Goal: Task Accomplishment & Management: Use online tool/utility

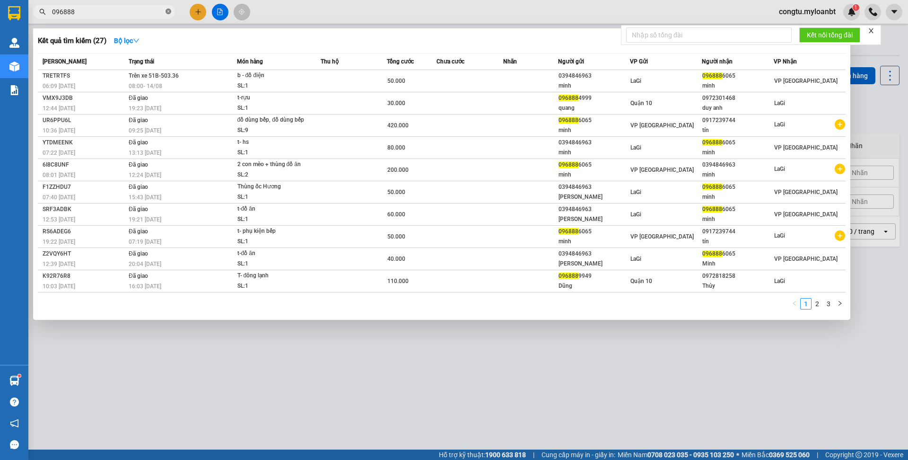
click at [166, 8] on span at bounding box center [169, 12] width 6 height 9
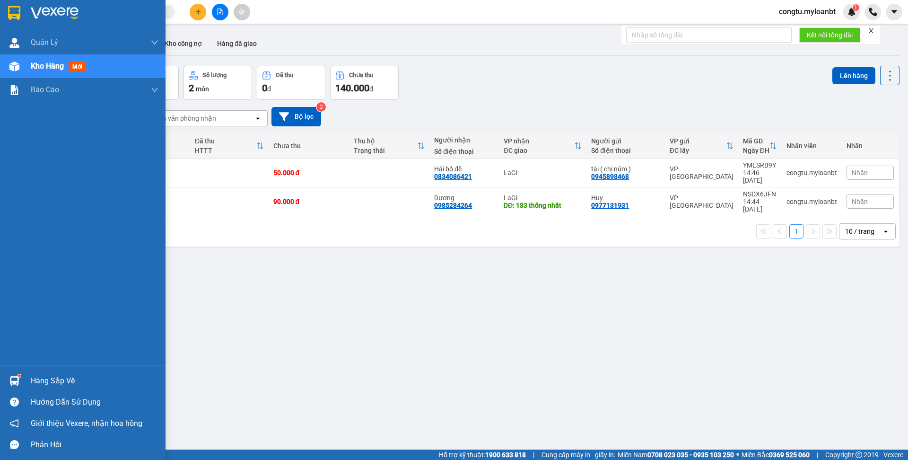
click at [36, 380] on div "Hàng sắp về" at bounding box center [95, 381] width 128 height 14
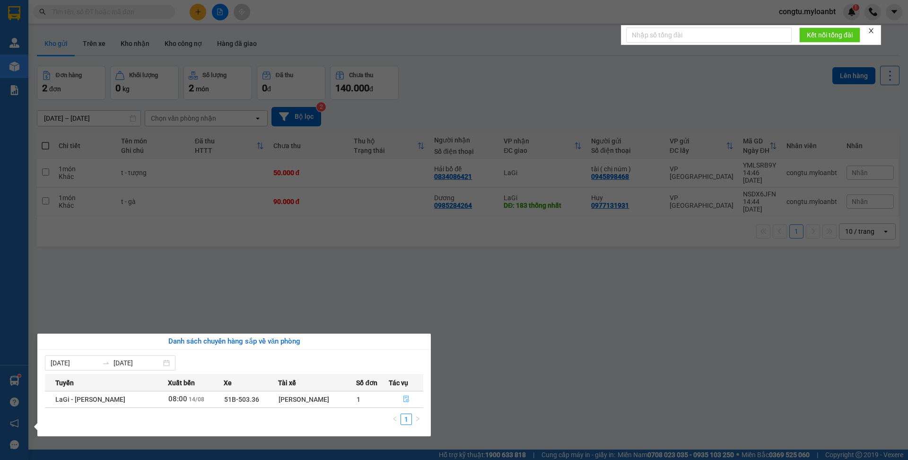
click at [409, 400] on icon "file-done" at bounding box center [407, 399] width 6 height 7
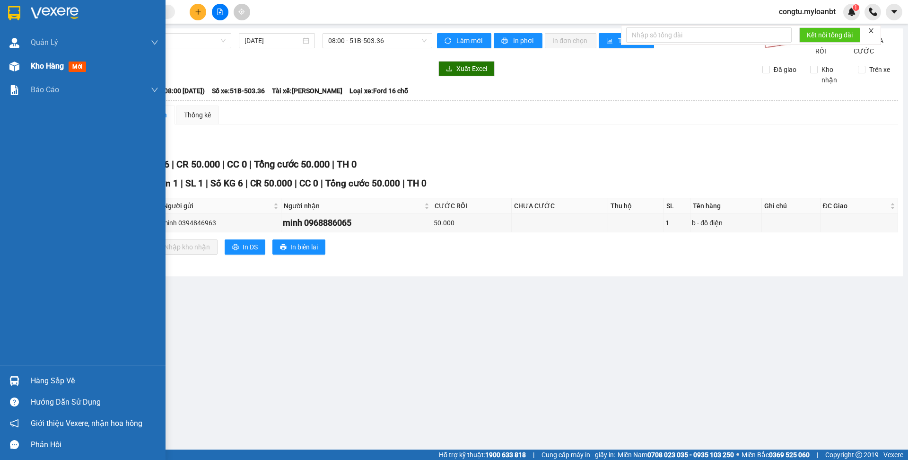
click at [11, 72] on div at bounding box center [14, 66] width 17 height 17
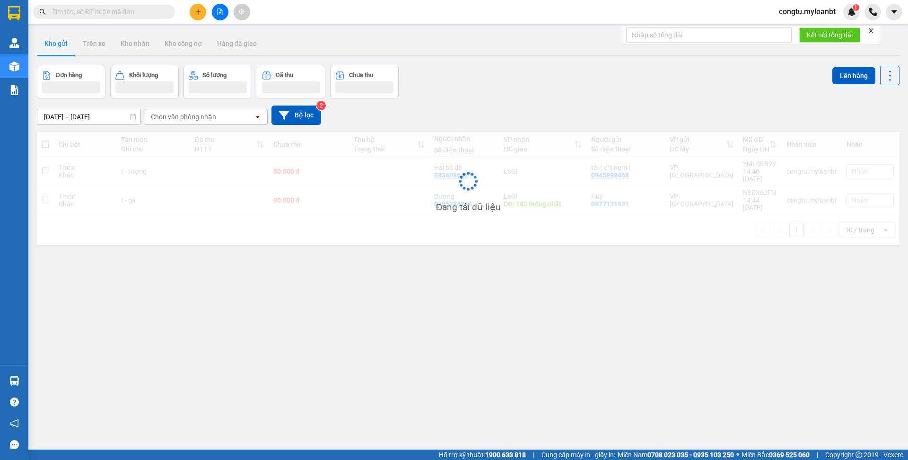
click at [363, 43] on div "Kho gửi Trên xe Kho nhận Kho công nợ Hàng đã giao" at bounding box center [468, 44] width 863 height 25
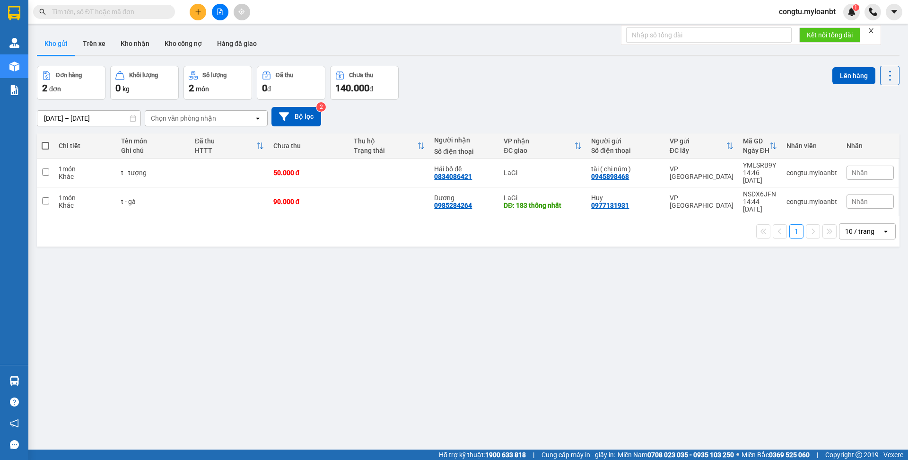
click at [220, 9] on icon "file-add" at bounding box center [220, 12] width 5 height 7
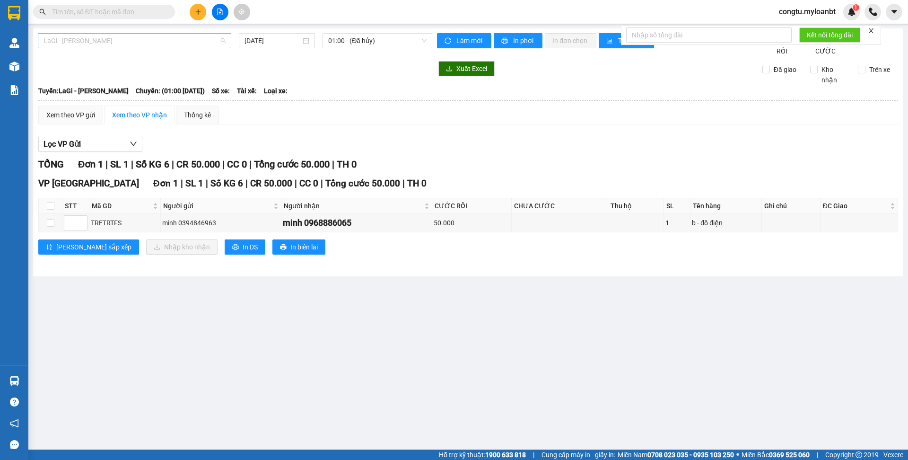
drag, startPoint x: 122, startPoint y: 35, endPoint x: 120, endPoint y: 46, distance: 11.4
click at [121, 41] on span "LaGi - [PERSON_NAME]" at bounding box center [135, 41] width 182 height 14
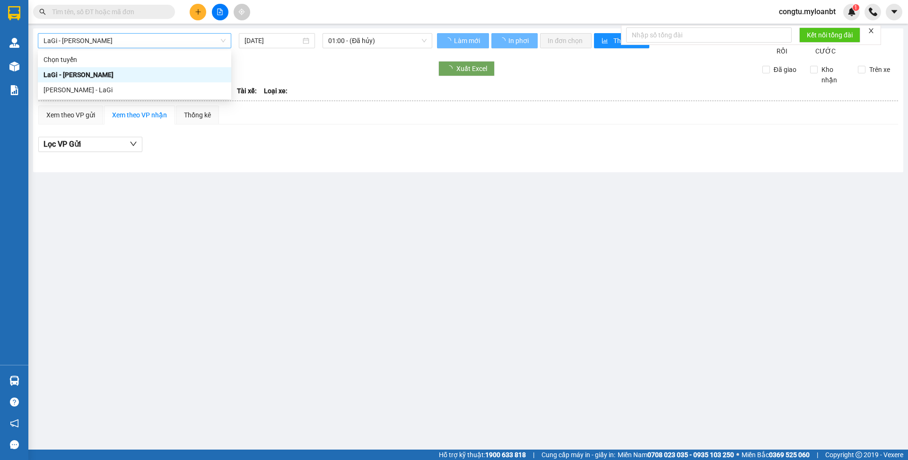
click at [120, 46] on span "LaGi - [PERSON_NAME]" at bounding box center [135, 41] width 182 height 14
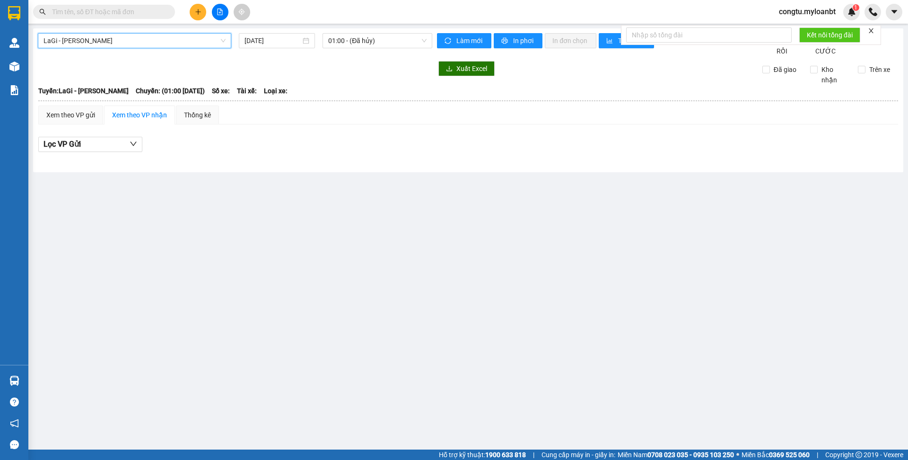
click at [112, 76] on div at bounding box center [235, 68] width 395 height 15
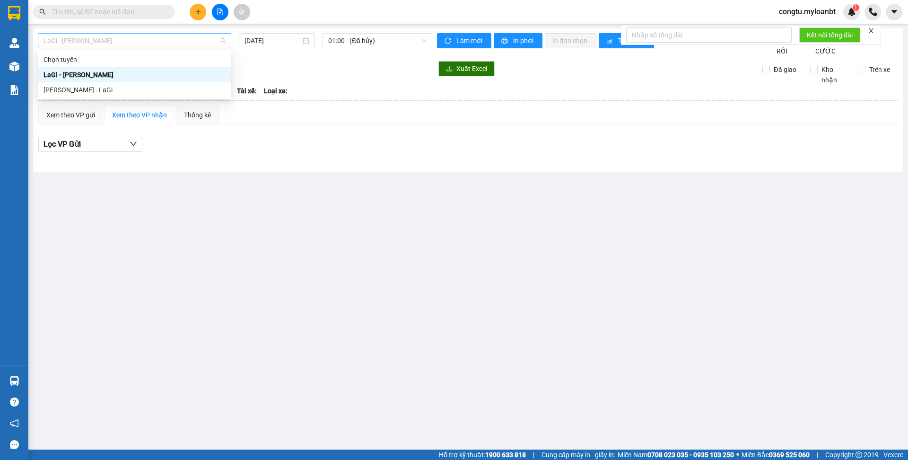
click at [134, 45] on span "LaGi - [PERSON_NAME]" at bounding box center [135, 41] width 182 height 14
click at [116, 89] on div "[PERSON_NAME] - LaGi" at bounding box center [135, 90] width 182 height 10
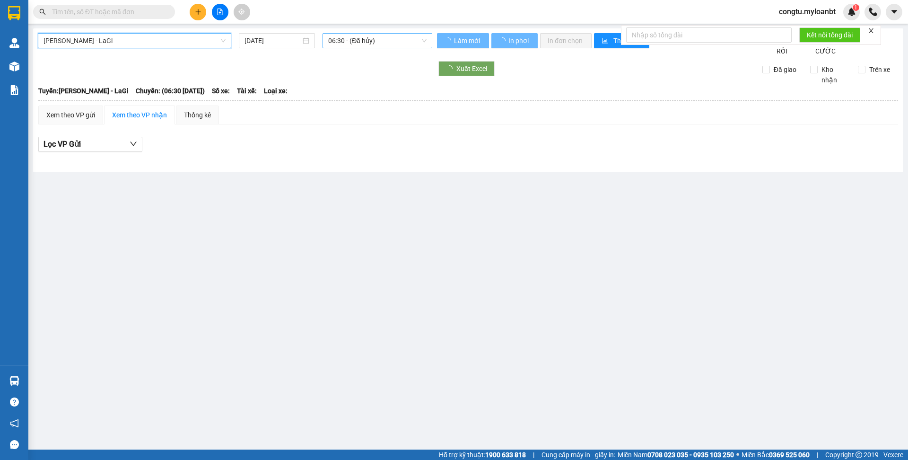
click at [370, 34] on span "06:30 - (Đã hủy)" at bounding box center [377, 41] width 98 height 14
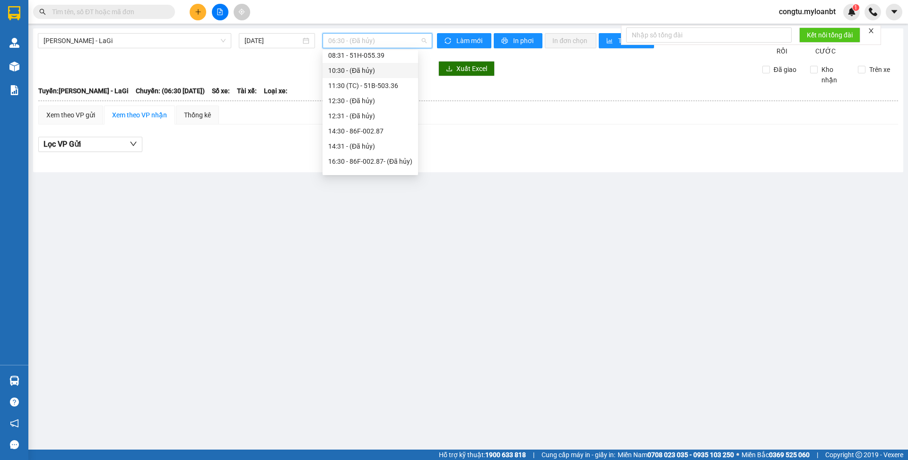
scroll to position [67, 0]
click at [370, 112] on div "14:30 - 86F-002.87" at bounding box center [370, 114] width 84 height 10
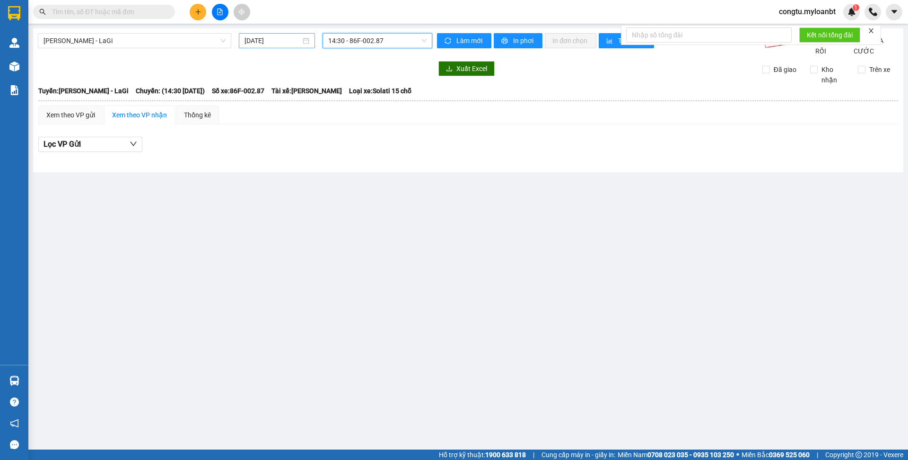
click at [263, 41] on input "[DATE]" at bounding box center [273, 40] width 56 height 10
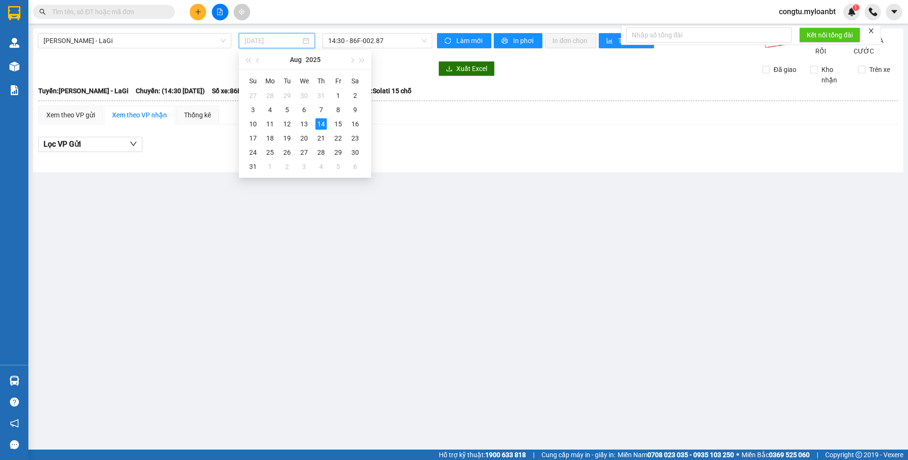
type input "[DATE]"
click at [322, 122] on div "14" at bounding box center [321, 123] width 11 height 11
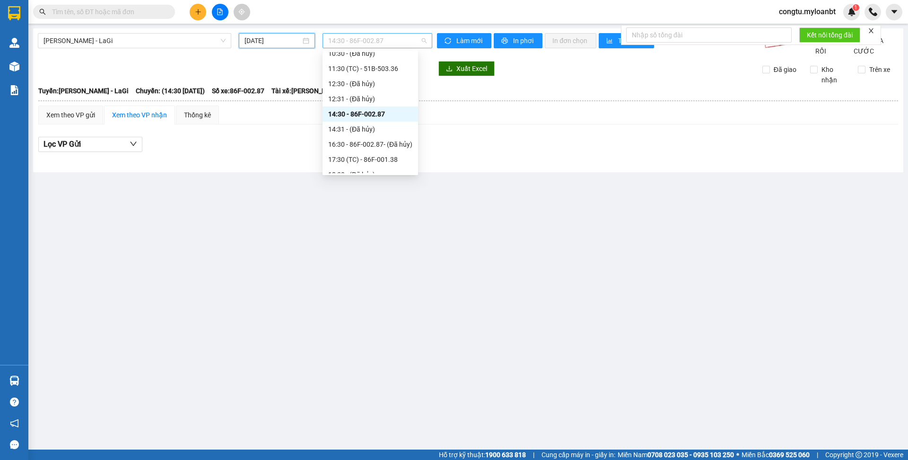
click at [375, 45] on span "14:30 - 86F-002.87" at bounding box center [377, 41] width 98 height 14
click at [367, 143] on div "16:30 - 86F-002.87 - (Đã hủy)" at bounding box center [370, 144] width 84 height 10
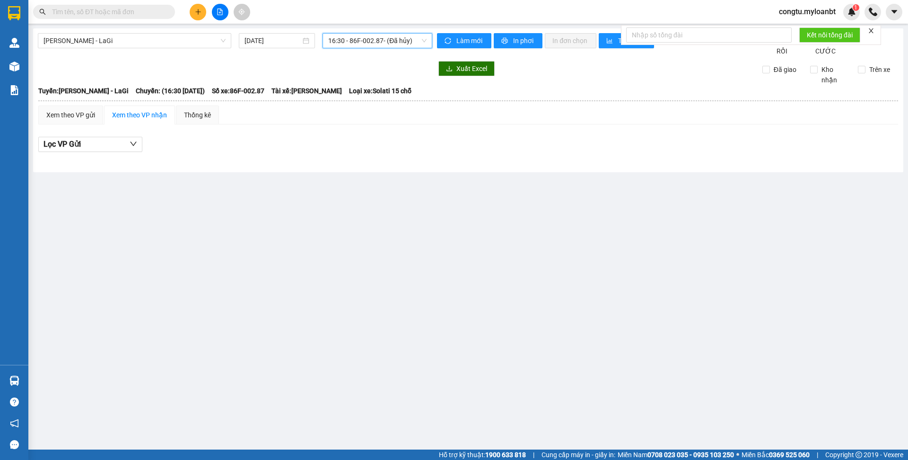
click at [370, 49] on div "[PERSON_NAME] - LaGi [DATE] 16:30 16:30 - 86F-002.87 - (Đã hủy)" at bounding box center [235, 44] width 395 height 23
drag, startPoint x: 373, startPoint y: 41, endPoint x: 373, endPoint y: 46, distance: 5.2
click at [373, 41] on span "16:30 - 86F-002.87 - (Đã hủy)" at bounding box center [377, 41] width 98 height 14
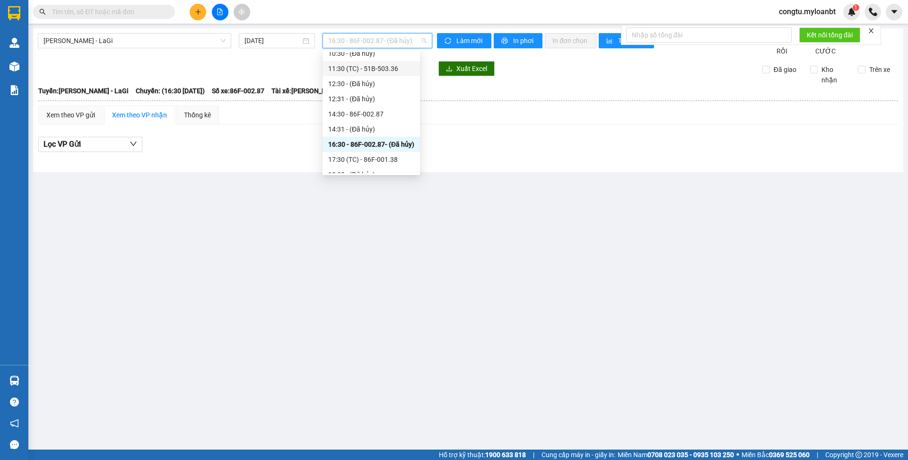
click at [376, 70] on div "11:30 (TC) - 51B-503.36" at bounding box center [371, 68] width 86 height 10
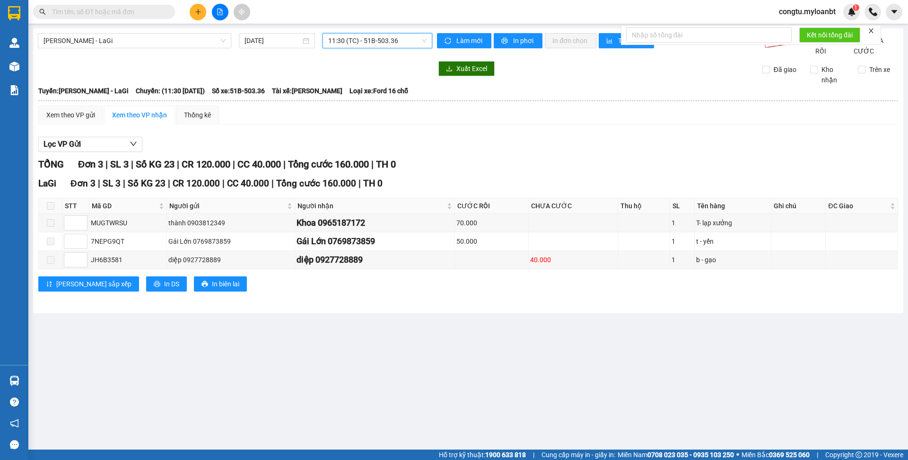
click at [399, 27] on main "[PERSON_NAME] - LaGi [DATE] 11:30 11:30 (TC) - 51B-503.36 Làm mới In phơi In đơ…" at bounding box center [454, 224] width 908 height 449
click at [395, 34] on span "11:30 (TC) - 51B-503.36" at bounding box center [377, 41] width 98 height 14
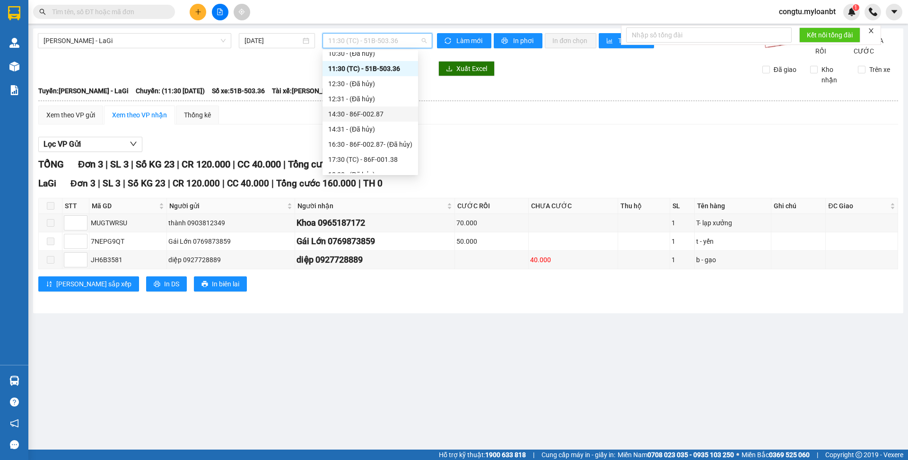
click at [363, 117] on div "14:30 - 86F-002.87" at bounding box center [370, 114] width 84 height 10
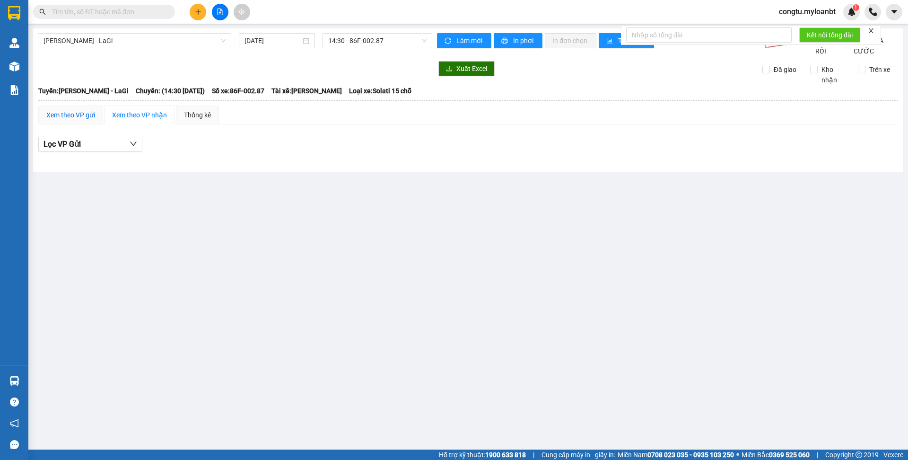
click at [62, 120] on div "Xem theo VP gửi" at bounding box center [70, 115] width 49 height 10
click at [392, 44] on span "14:30 - 86F-002.87" at bounding box center [377, 41] width 98 height 14
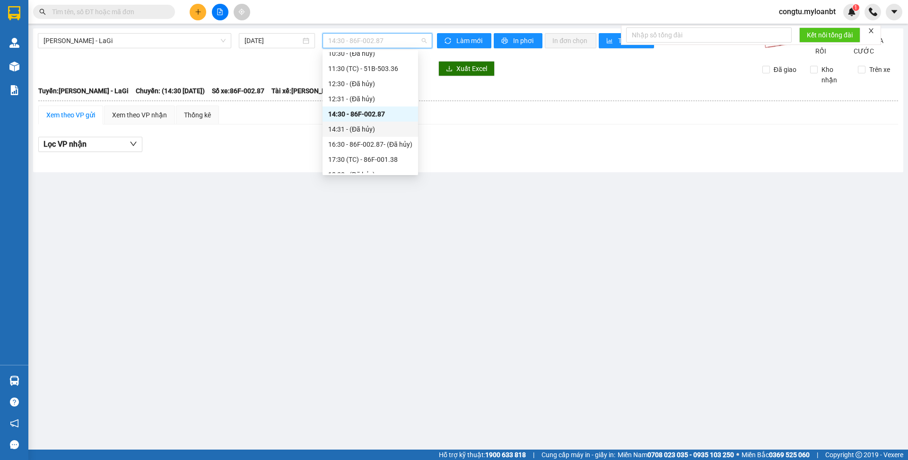
scroll to position [106, 0]
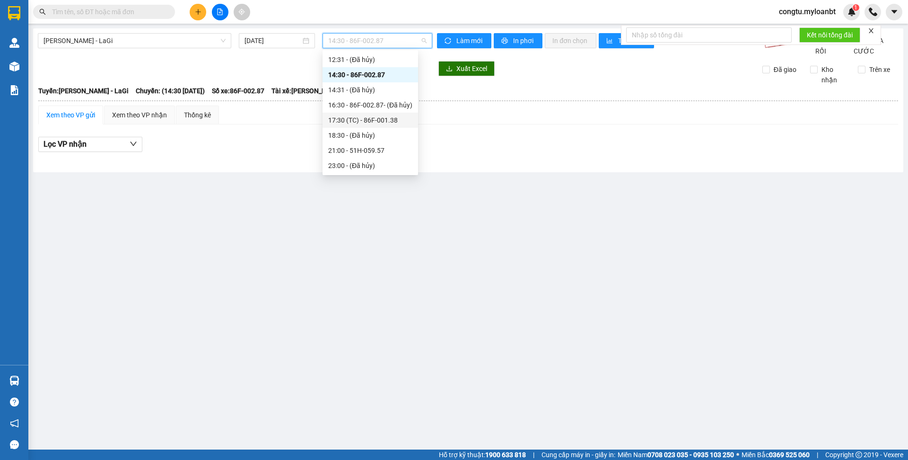
click at [407, 123] on div "17:30 (TC) - 86F-001.38" at bounding box center [370, 120] width 84 height 10
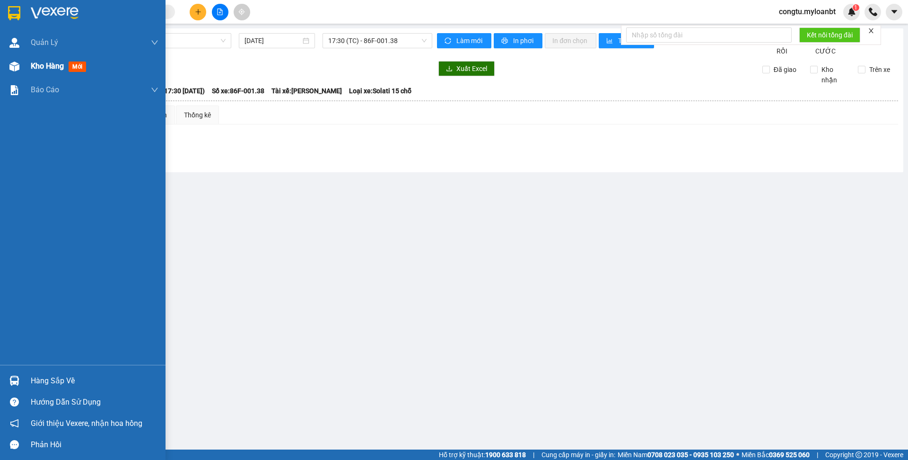
click at [20, 77] on div "Kho hàng mới" at bounding box center [83, 66] width 166 height 24
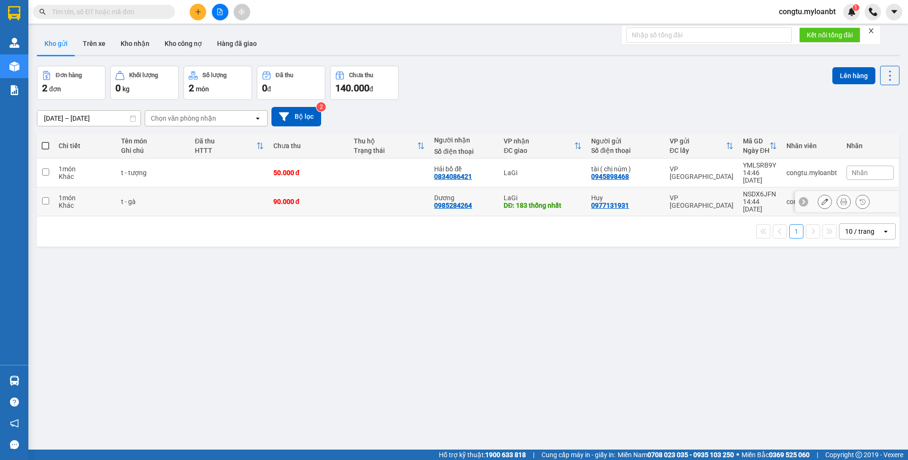
drag, startPoint x: 370, startPoint y: 204, endPoint x: 367, endPoint y: 197, distance: 7.6
click at [370, 204] on td at bounding box center [389, 201] width 80 height 29
checkbox input "true"
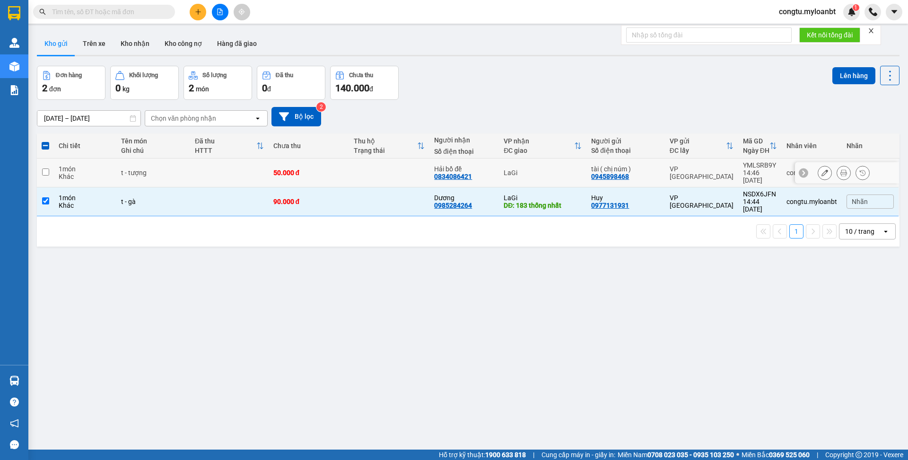
click at [366, 172] on td at bounding box center [389, 173] width 80 height 29
checkbox input "true"
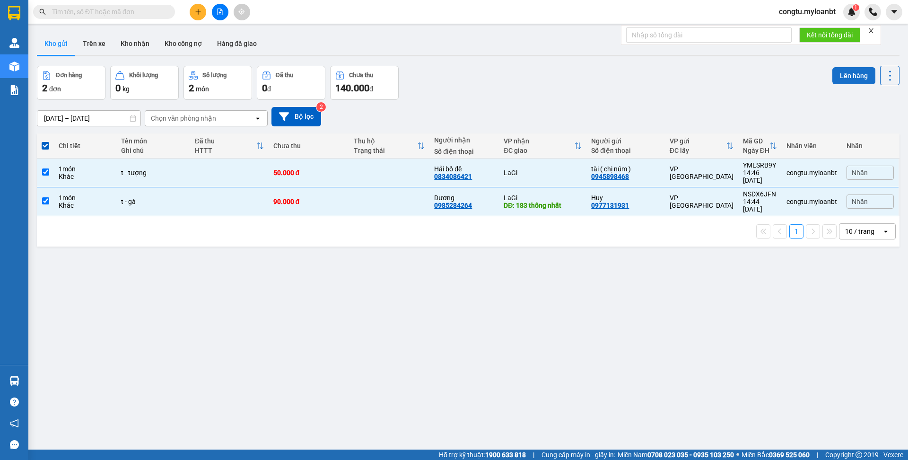
click at [854, 70] on button "Lên hàng" at bounding box center [854, 75] width 43 height 17
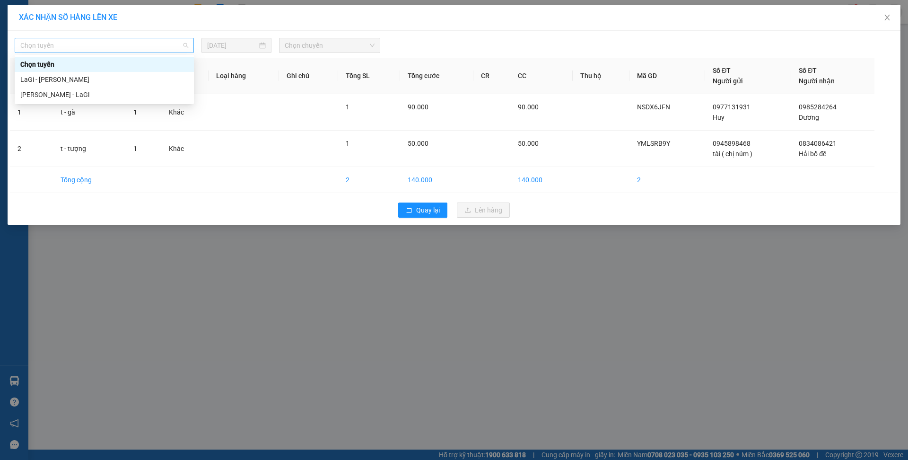
click at [155, 43] on span "Chọn tuyến" at bounding box center [104, 45] width 168 height 14
click at [131, 96] on div "[PERSON_NAME] - LaGi" at bounding box center [104, 94] width 168 height 10
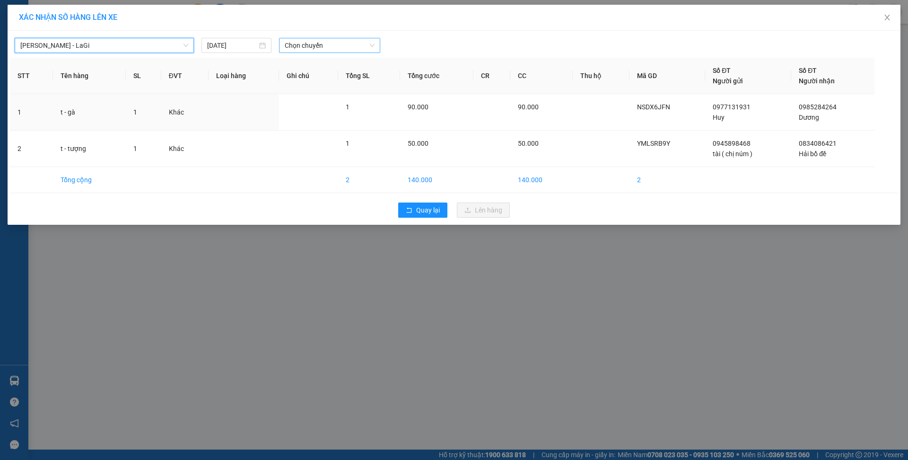
click at [298, 44] on span "Chọn chuyến" at bounding box center [330, 45] width 90 height 14
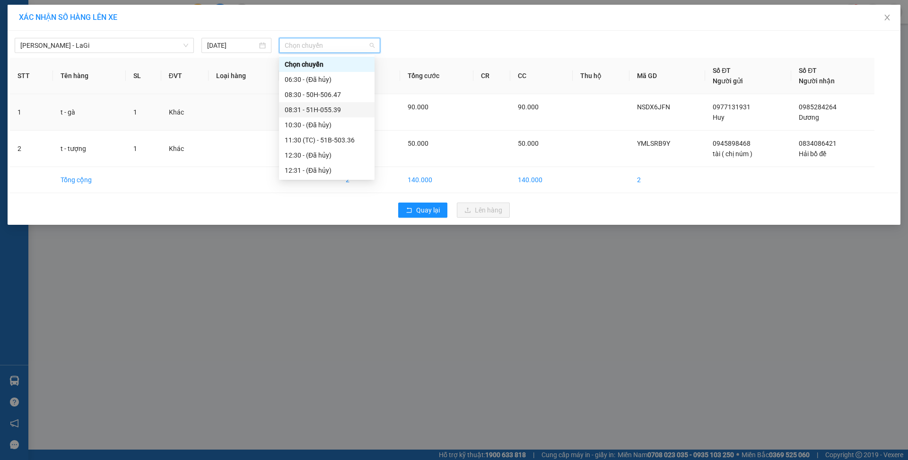
drag, startPoint x: 386, startPoint y: 109, endPoint x: 387, endPoint y: 153, distance: 44.0
click at [375, 156] on div "Chọn chuyến 06:30 - (Đã hủy) 08:30 - 50H-506.47 08:31 - 51H-055.39 10:30 - (Đã …" at bounding box center [327, 117] width 96 height 121
click at [338, 99] on div "14:30 - 86F-002.87" at bounding box center [327, 96] width 84 height 10
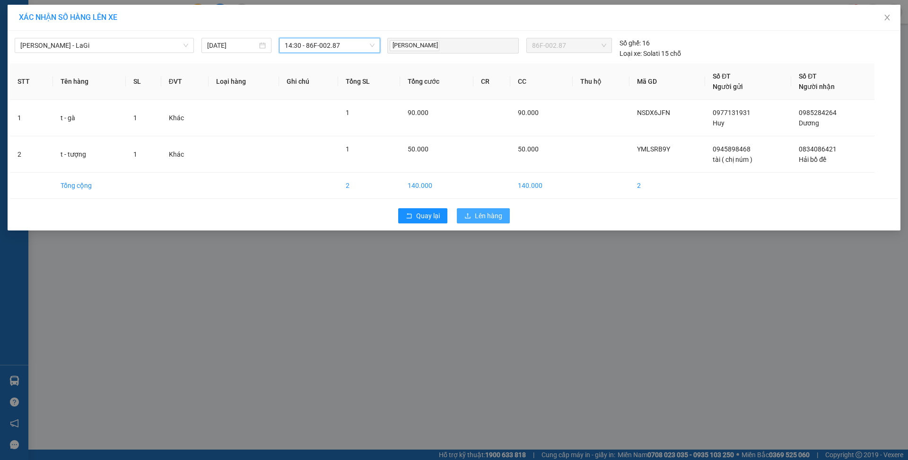
drag, startPoint x: 492, startPoint y: 215, endPoint x: 486, endPoint y: 213, distance: 5.4
click at [492, 215] on span "Lên hàng" at bounding box center [488, 216] width 27 height 10
